Goal: Use online tool/utility: Utilize a website feature to perform a specific function

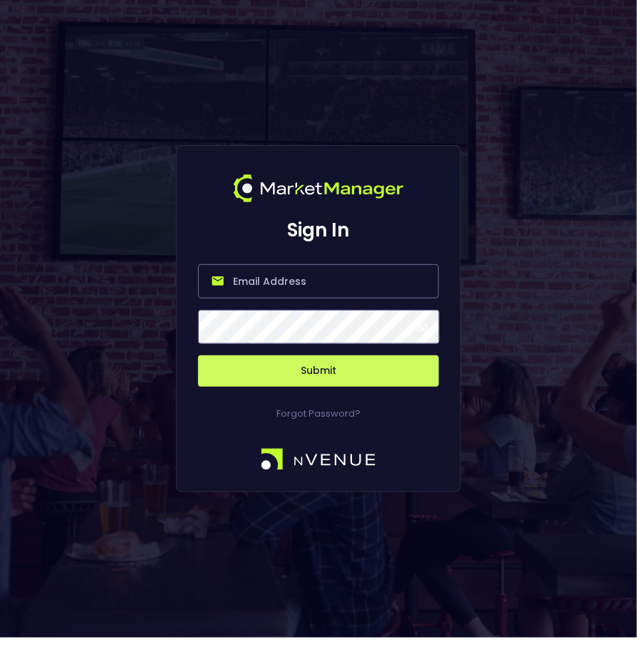
click at [266, 284] on input "email" at bounding box center [318, 281] width 241 height 34
click at [0, 638] on com-1password-button at bounding box center [0, 638] width 0 height 0
type input "[EMAIL_ADDRESS][DOMAIN_NAME]"
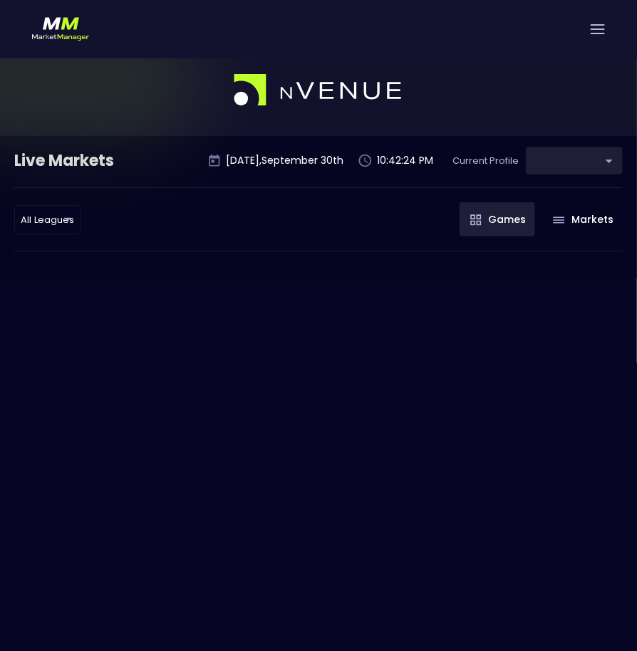
type input "0d810fa5-e353-4d9c-b11d-31f095cae871"
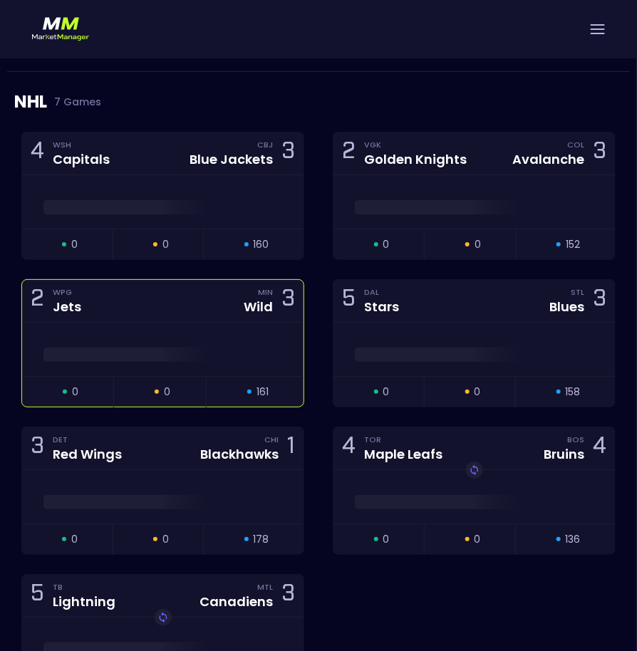
scroll to position [1351, 0]
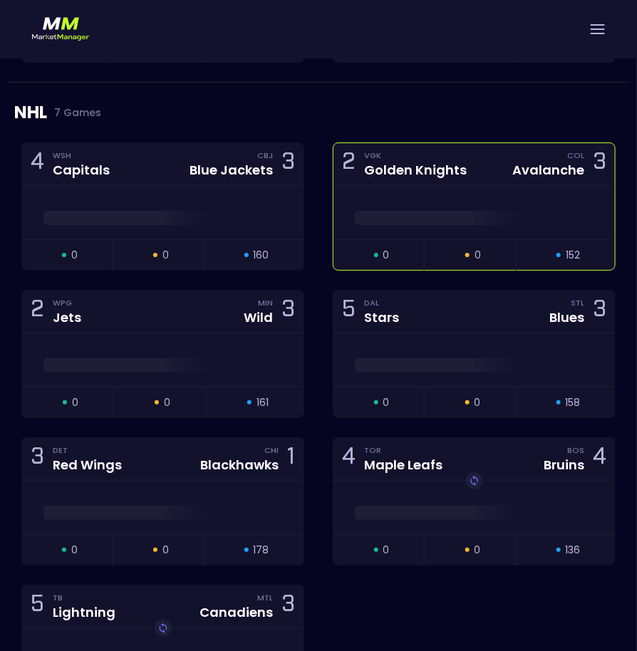
click at [497, 186] on div at bounding box center [473, 212] width 281 height 53
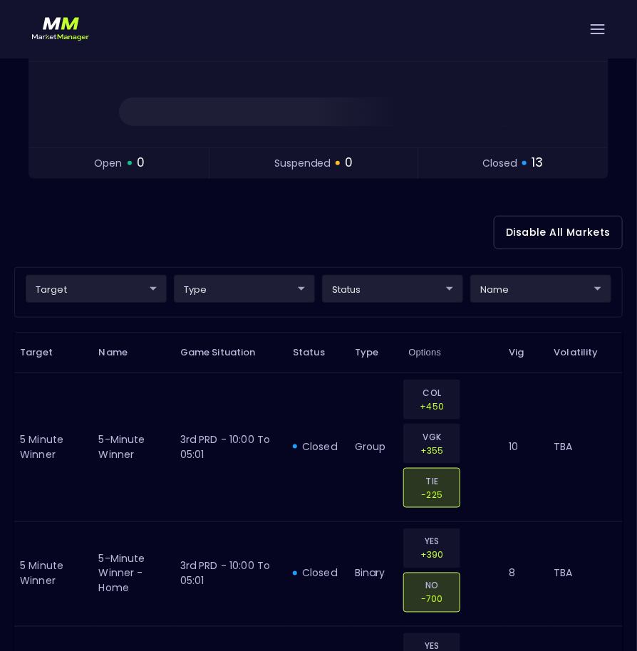
scroll to position [194, 0]
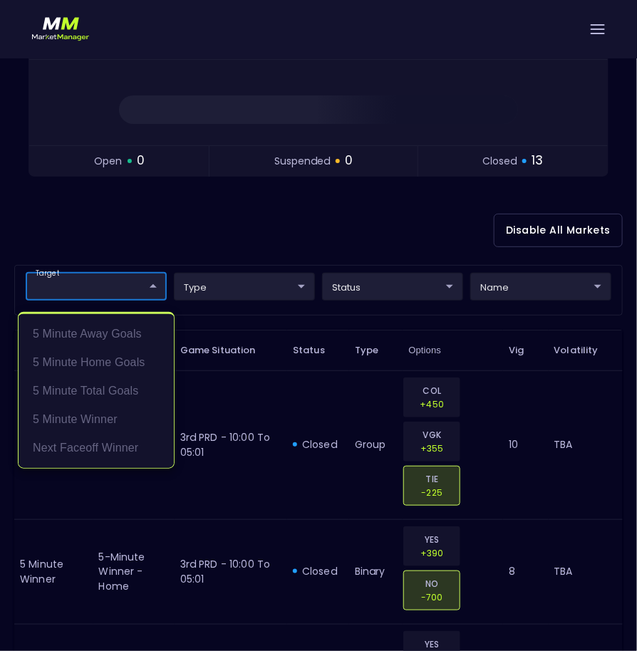
click at [135, 280] on div at bounding box center [318, 325] width 637 height 651
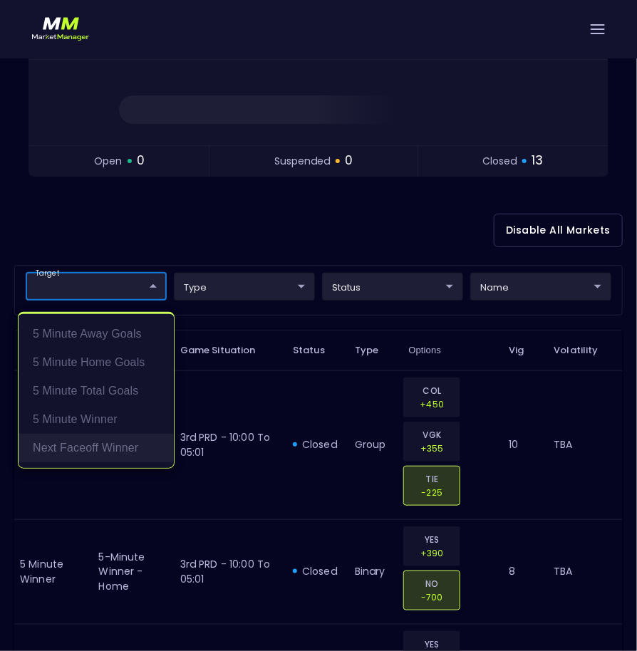
click at [130, 445] on li "Next Faceoff Winner" at bounding box center [96, 448] width 155 height 28
type input "Next Faceoff Winner"
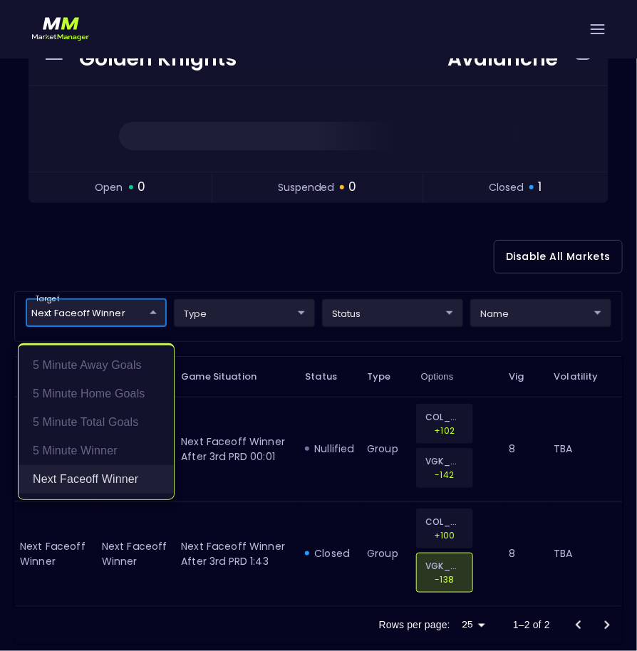
scroll to position [164, 0]
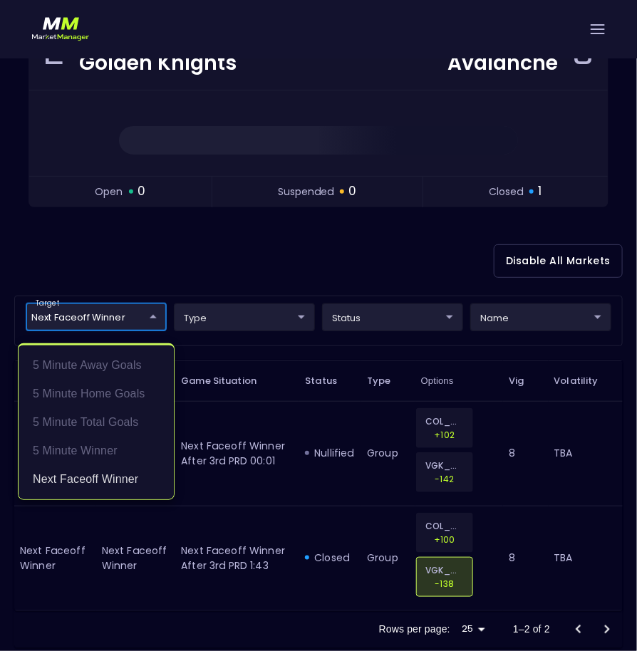
click at [279, 447] on div at bounding box center [318, 325] width 637 height 651
